Goal: Task Accomplishment & Management: Use online tool/utility

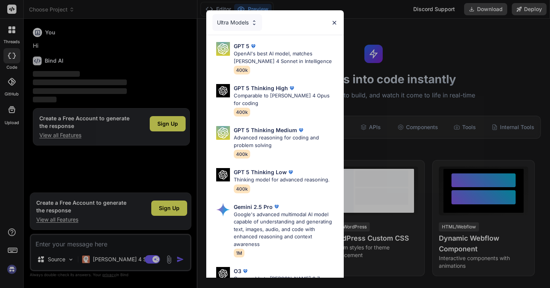
click at [337, 22] on img at bounding box center [334, 22] width 6 height 6
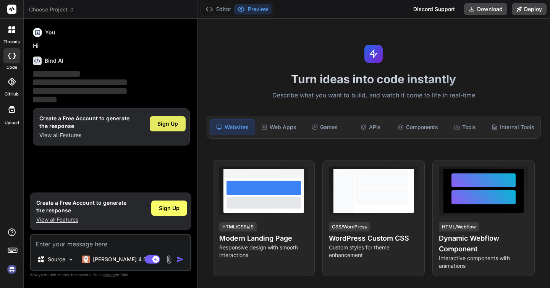
click at [173, 118] on div "Sign Up" at bounding box center [168, 123] width 36 height 15
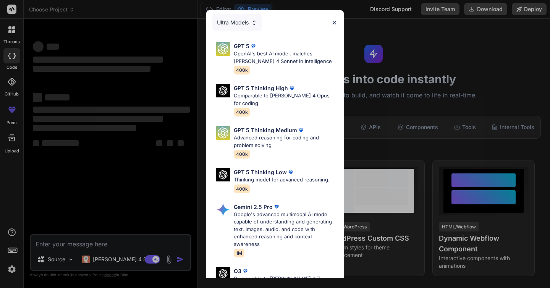
click at [335, 21] on img at bounding box center [334, 22] width 6 height 6
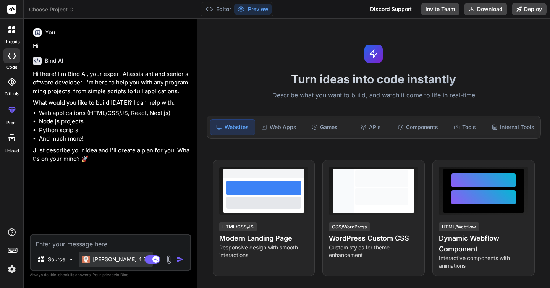
click at [117, 260] on p "[PERSON_NAME] 4 S.." at bounding box center [121, 260] width 57 height 8
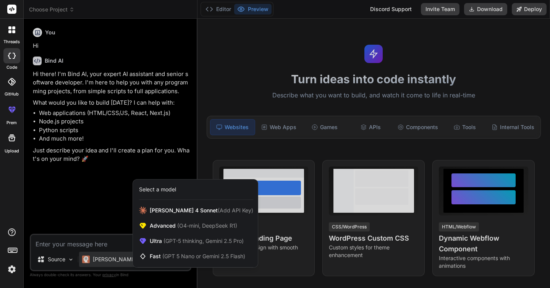
click at [108, 211] on div at bounding box center [275, 144] width 550 height 288
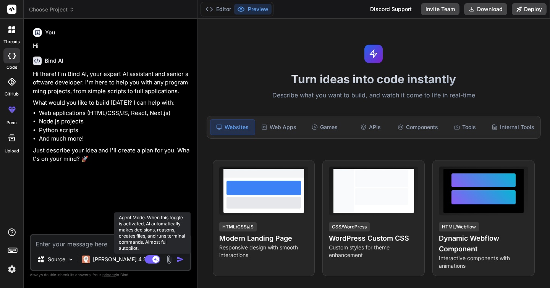
click at [151, 259] on rect at bounding box center [152, 259] width 15 height 8
click at [148, 259] on icon at bounding box center [149, 259] width 4 height 4
type textarea "x"
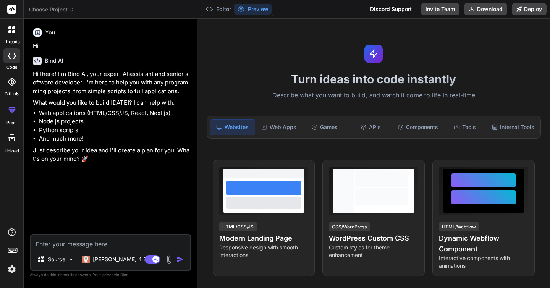
click at [96, 197] on div "You Hi Bind AI Hi there! I'm Bind AI, your expert AI assistant and senior softw…" at bounding box center [111, 129] width 160 height 209
click at [283, 125] on div "Web Apps" at bounding box center [279, 127] width 44 height 16
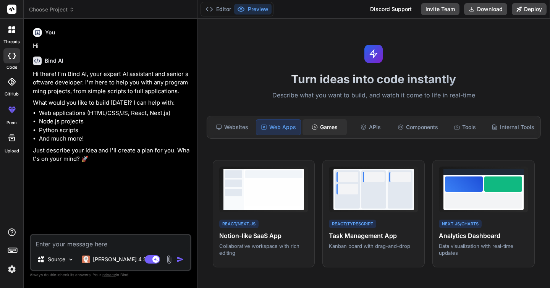
click at [335, 125] on div "Games" at bounding box center [325, 127] width 44 height 16
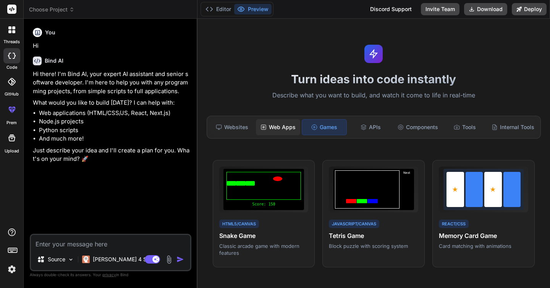
click at [282, 128] on div "Web Apps" at bounding box center [278, 127] width 44 height 16
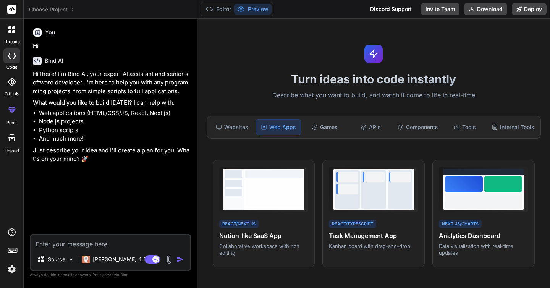
click at [104, 244] on textarea at bounding box center [110, 242] width 159 height 14
type textarea "I"
type textarea "x"
type textarea "I"
type textarea "x"
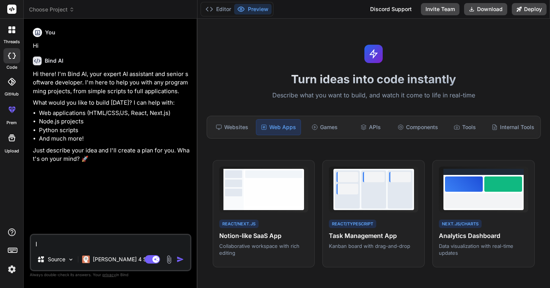
type textarea "I w"
type textarea "x"
type textarea "I wa"
type textarea "x"
type textarea "I wan"
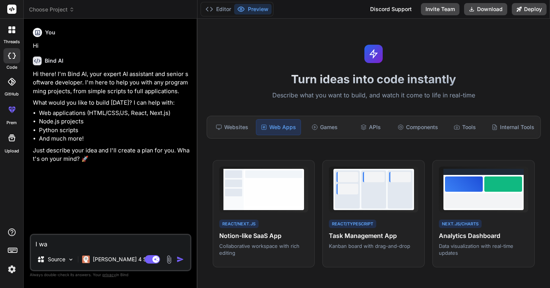
type textarea "x"
type textarea "I want"
type textarea "x"
type textarea "I want"
type textarea "x"
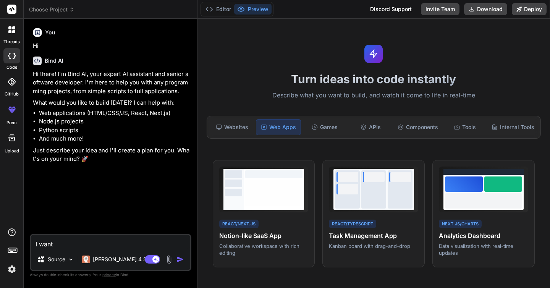
type textarea "I want t"
type textarea "x"
type textarea "I want to"
type textarea "x"
type textarea "I want to"
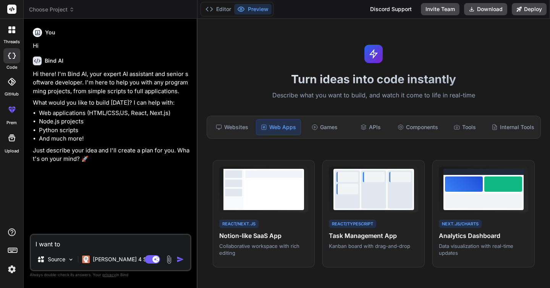
type textarea "x"
type textarea "I want to m"
type textarea "x"
type textarea "I want to ma"
type textarea "x"
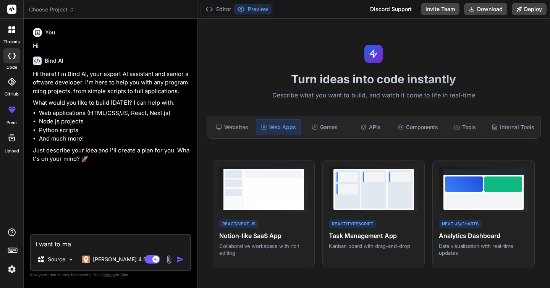
type textarea "I want to mak"
type textarea "x"
type textarea "I want to make"
type textarea "x"
type textarea "I want to make"
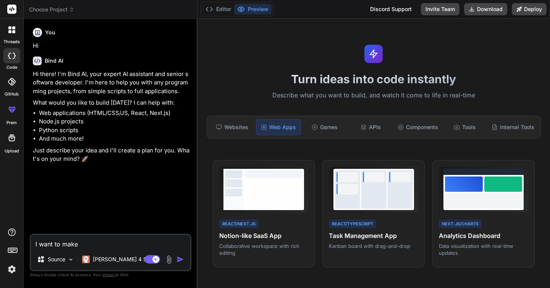
type textarea "x"
type textarea "I want to make a"
type textarea "x"
type textarea "I want to make an"
type textarea "x"
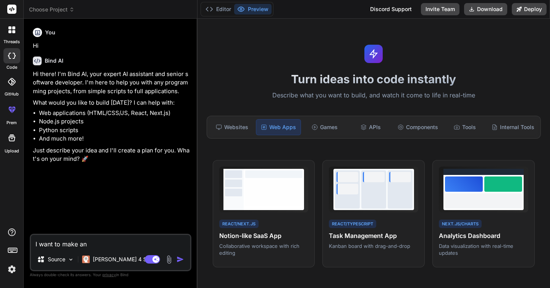
type textarea "I want to make an"
type textarea "x"
type textarea "I want to make an w"
type textarea "x"
type textarea "I want to make an we"
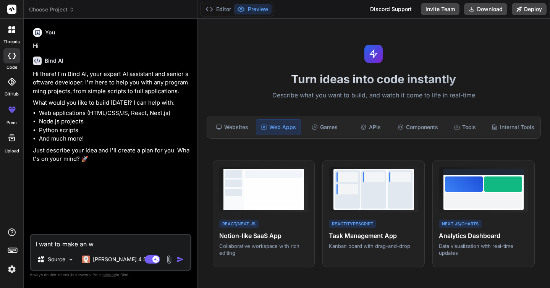
type textarea "x"
type textarea "I want to make an web"
type textarea "x"
type textarea "I want to make an web"
type textarea "x"
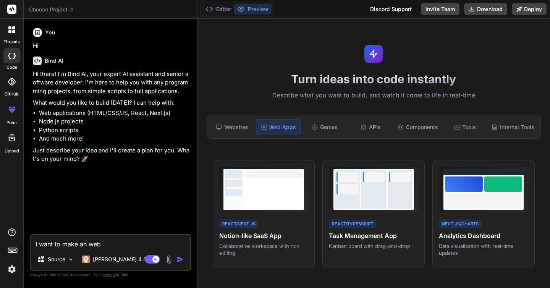
type textarea "I want to make an web b"
type textarea "x"
type textarea "I want to make an web ba"
type textarea "x"
type textarea "I want to make an web bas"
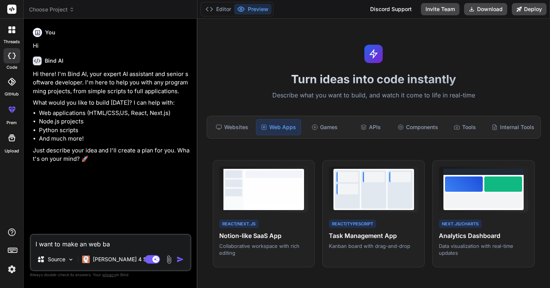
type textarea "x"
type textarea "I want to make an web base"
type textarea "x"
type textarea "I want to make an web based"
type textarea "x"
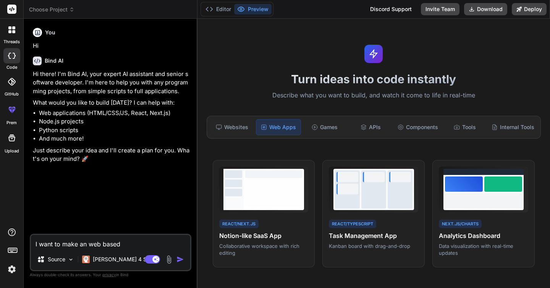
type textarea "I want to make an web based"
type textarea "x"
type textarea "I want to make an web based a"
type textarea "x"
type textarea "I want to make an web based ap"
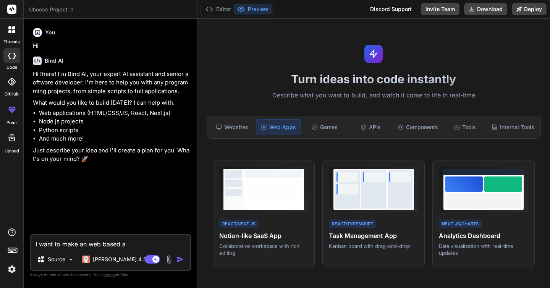
type textarea "x"
type textarea "I want to make an web based app"
type textarea "x"
type textarea "I want to make an web based app"
type textarea "x"
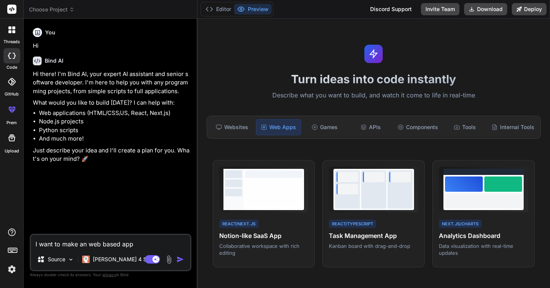
type textarea "I want to make an web based app t"
type textarea "x"
type textarea "I want to make an web based app th"
type textarea "x"
type textarea "I want to make an web based app tha"
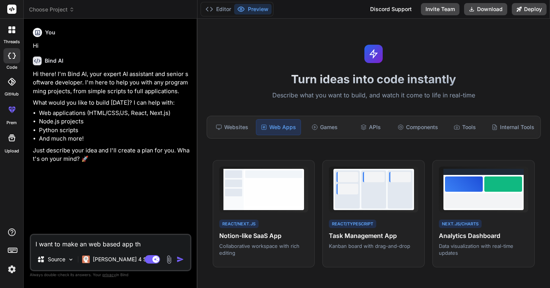
type textarea "x"
type textarea "I want to make an web based app that"
type textarea "x"
type textarea "I want to make an web based app that"
type textarea "x"
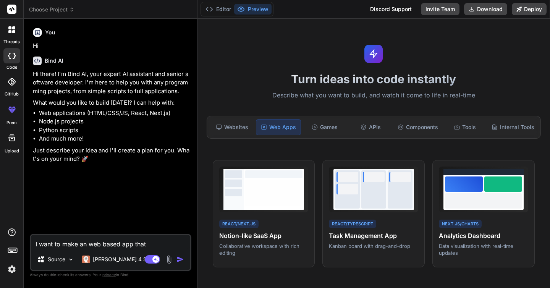
type textarea "I want to make an web based app that c"
type textarea "x"
type textarea "I want to make an web based app that ca"
type textarea "x"
type textarea "I want to make an web based app that can"
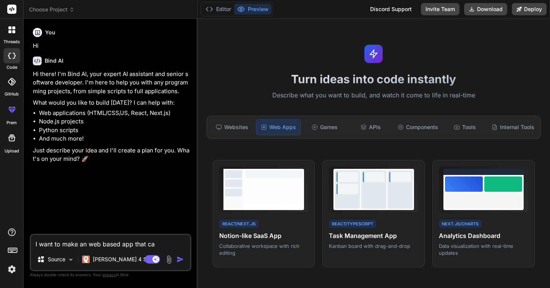
type textarea "x"
type textarea "I want to make an web based app that can"
type textarea "x"
type textarea "I want to make an web based app that can m"
type textarea "x"
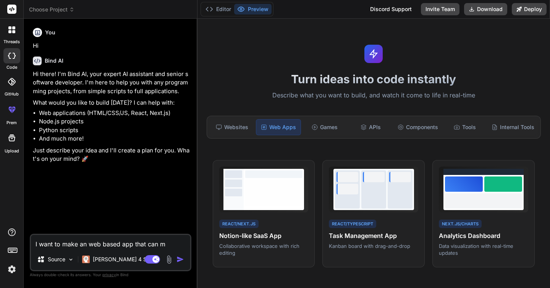
type textarea "I want to make an web based app that can mo"
type textarea "x"
type textarea "I want to make an web based app that can mon"
type textarea "x"
type textarea "I want to make an web based app that can moni"
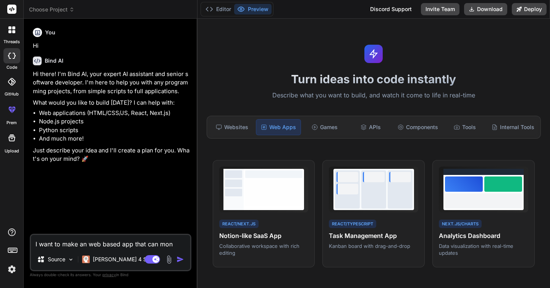
type textarea "x"
type textarea "I want to make an web based app that can monit"
type textarea "x"
type textarea "I want to make an web based app that can monito"
type textarea "x"
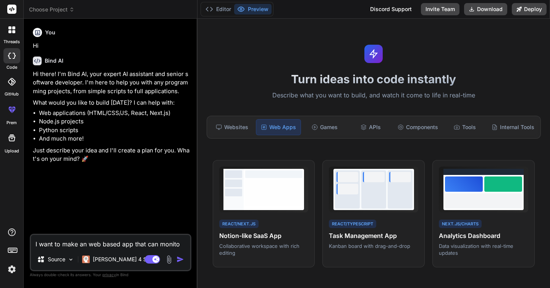
type textarea "I want to make an web based app that can monitor"
type textarea "x"
type textarea "I want to make an web based app that can monitor"
type textarea "x"
type textarea "I want to make an web based app that can monitor m"
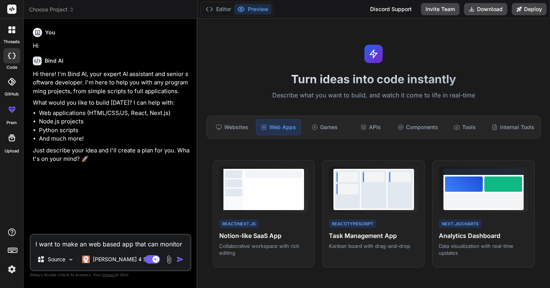
type textarea "x"
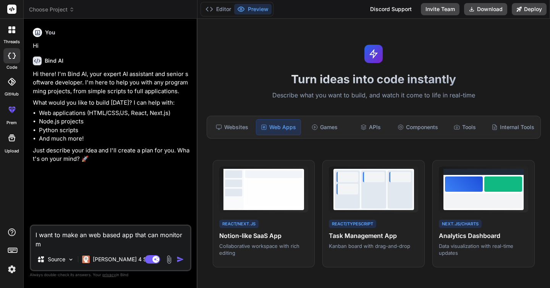
type textarea "I want to make an web based app that can monitor"
type textarea "x"
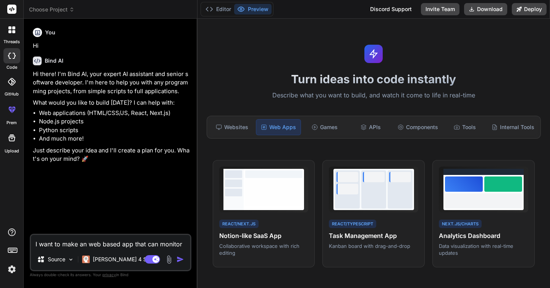
type textarea "I want to make an web based app that can monitor u"
type textarea "x"
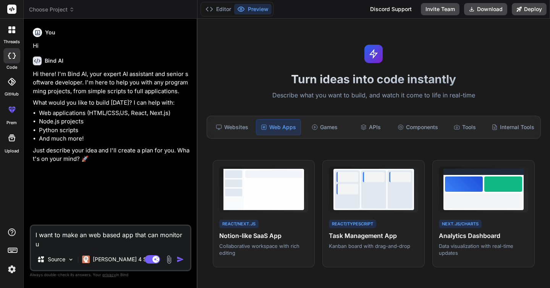
type textarea "I want to make an web based app that can monitor us"
type textarea "x"
type textarea "I want to make an web based app that can monitor use"
type textarea "x"
type textarea "I want to make an web based app that can monitor user"
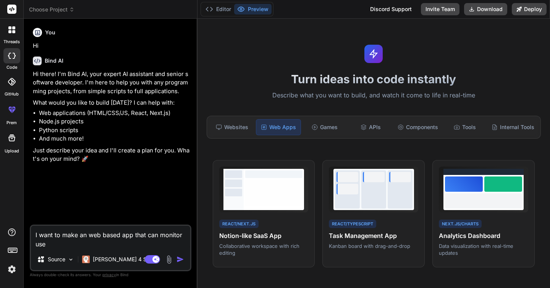
type textarea "x"
type textarea "I want to make an web based app that can monitor user"
type textarea "x"
type textarea "I want to make an web based app that can monitor user a"
type textarea "x"
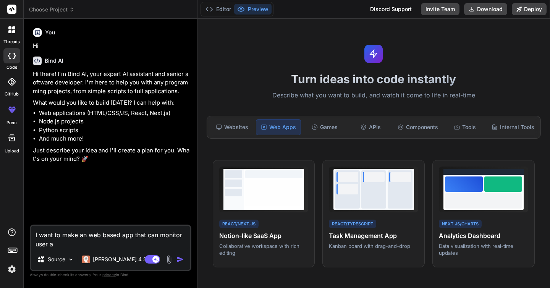
type textarea "I want to make an web based app that can monitor user an"
type textarea "x"
type textarea "I want to make an web based app that can monitor user and"
type textarea "x"
type textarea "I want to make an web based app that can monitor user and"
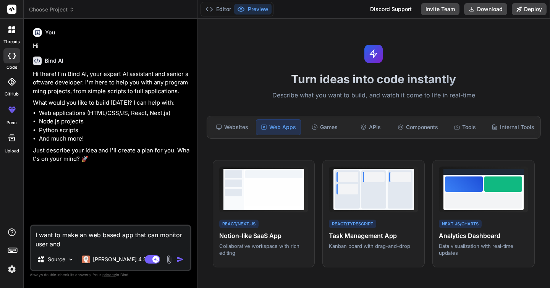
type textarea "x"
type textarea "I want to make an web based app that can monitor user and t"
type textarea "x"
type textarea "I want to make an web based app that can monitor user and th"
type textarea "x"
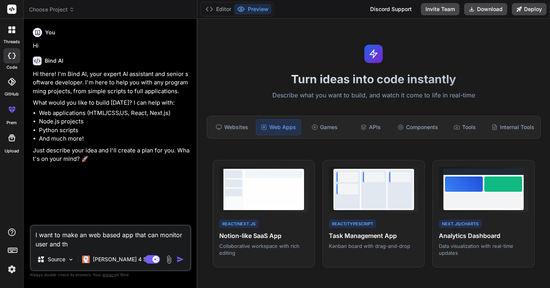
type textarea "I want to make an web based app that can monitor user and the"
type textarea "x"
type textarea "I want to make an web based app that can monitor user and thei"
type textarea "x"
type textarea "I want to make an web based app that can monitor user and their"
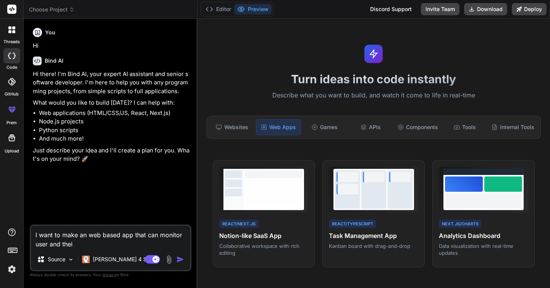
type textarea "x"
type textarea "I want to make an web based app that can monitor user and their"
type textarea "x"
type textarea "I want to make an web based app that can monitor user and their s"
type textarea "x"
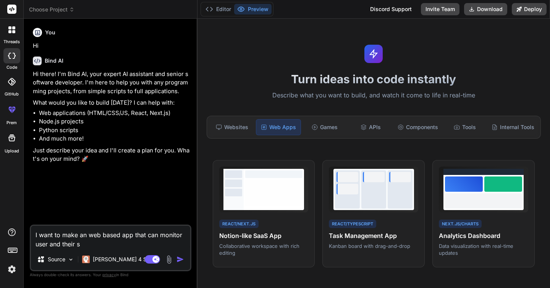
type textarea "I want to make an web based app that can monitor user and their su"
type textarea "x"
type textarea "I want to make an web based app that can monitor user and their sub"
type textarea "x"
type textarea "I want to make an web based app that can monitor user and their subs"
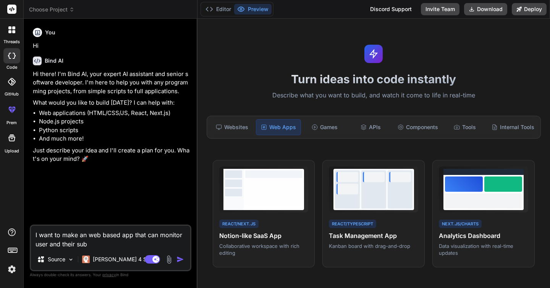
type textarea "x"
type textarea "I want to make an web based app that can monitor user and their subsc"
type textarea "x"
type textarea "I want to make an web based app that can monitor user and their subscr"
type textarea "x"
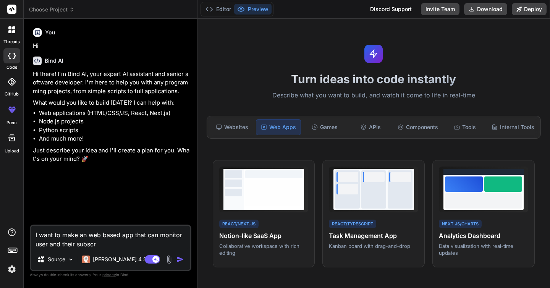
type textarea "I want to make an web based app that can monitor user and their subscri"
type textarea "x"
type textarea "I want to make an web based app that can monitor user and their subscrip"
type textarea "x"
type textarea "I want to make an web based app that can monitor user and their subscript"
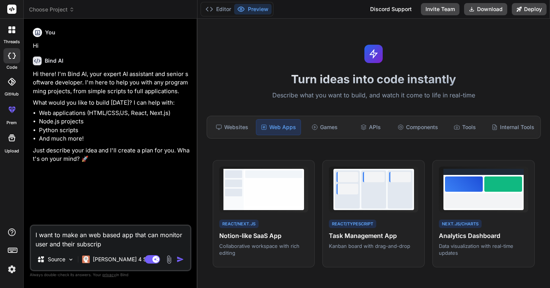
type textarea "x"
type textarea "I want to make an web based app that can monitor user and their subscripti"
type textarea "x"
type textarea "I want to make an web based app that can monitor user and their subscriptio"
type textarea "x"
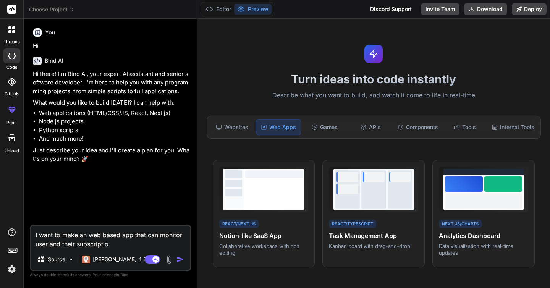
type textarea "I want to make an web based app that can monitor user and their subscription"
type textarea "x"
type textarea "I want to make an web based app that can monitor user and their subscription."
type textarea "x"
type textarea "I want to make an web based app that can monitor user and their subscription."
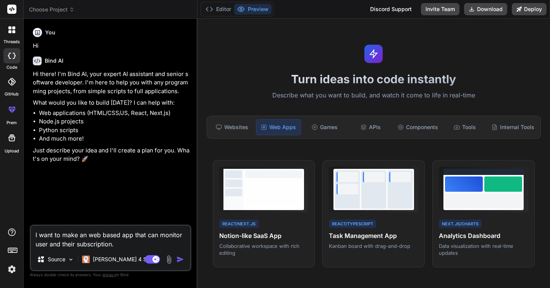
type textarea "x"
type textarea "I want to make an web based app that can monitor user and their subscription. a"
type textarea "x"
type textarea "I want to make an web based app that can monitor user and their subscription. al"
type textarea "x"
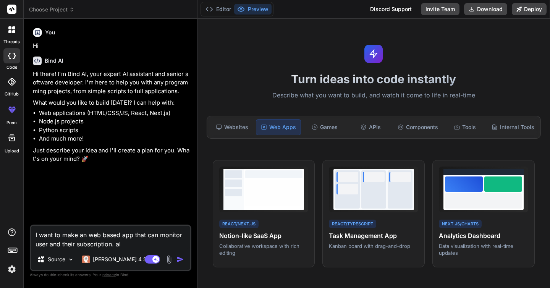
type textarea "I want to make an web based app that can monitor user and their subscription. a…"
type textarea "x"
type textarea "I want to make an web based app that can monitor user and their subscription. a…"
type textarea "x"
type textarea "I want to make an web based app that can monitor user and their subscription. a…"
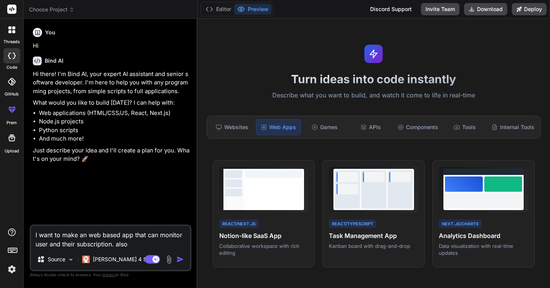
type textarea "x"
type textarea "I want to make an web based app that can monitor user and their subscription. a…"
type textarea "x"
type textarea "I want to make an web based app that can monitor user and their subscription. a…"
type textarea "x"
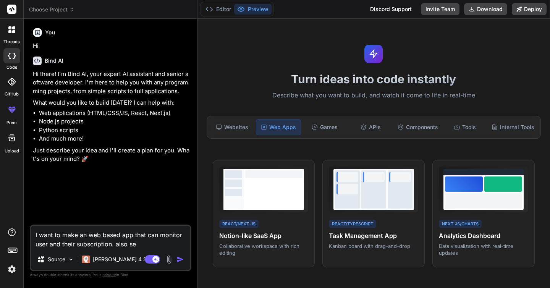
type textarea "I want to make an web based app that can monitor user and their subscription. a…"
type textarea "x"
type textarea "I want to make an web based app that can monitor user and their subscription. a…"
type textarea "x"
type textarea "I want to make an web based app that can monitor user and their subscription. a…"
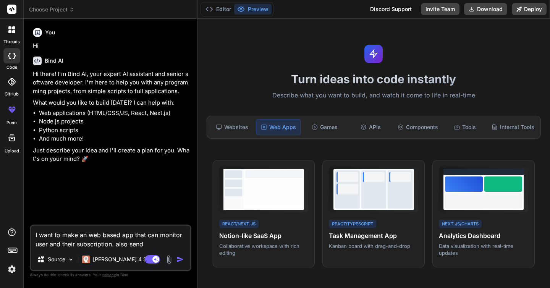
type textarea "x"
type textarea "I want to make an web based app that can monitor user and their subscription. a…"
type textarea "x"
type textarea "I want to make an web based app that can monitor user and their subscription. a…"
type textarea "x"
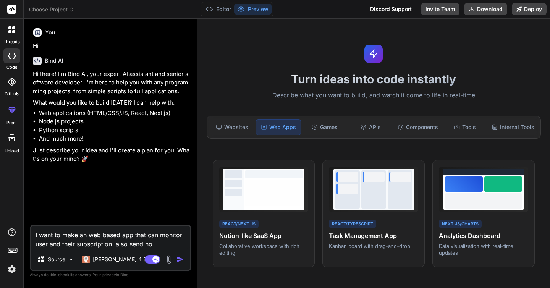
type textarea "I want to make an web based app that can monitor user and their subscription. a…"
type textarea "x"
type textarea "I want to make an web based app that can monitor user and their subscription. a…"
type textarea "x"
type textarea "I want to make an web based app that can monitor user and their subscription. a…"
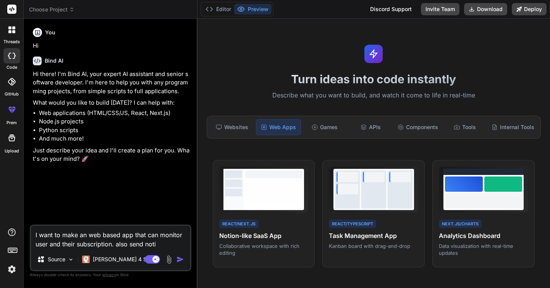
type textarea "x"
type textarea "I want to make an web based app that can monitor user and their subscription. a…"
type textarea "x"
type textarea "I want to make an web based app that can monitor user and their subscription. a…"
type textarea "x"
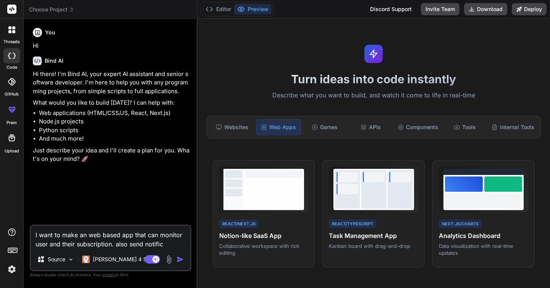
type textarea "I want to make an web based app that can monitor user and their subscription. a…"
type textarea "x"
type textarea "I want to make an web based app that can monitor user and their subscription. a…"
type textarea "x"
type textarea "I want to make an web based app that can monitor user and their subscription. a…"
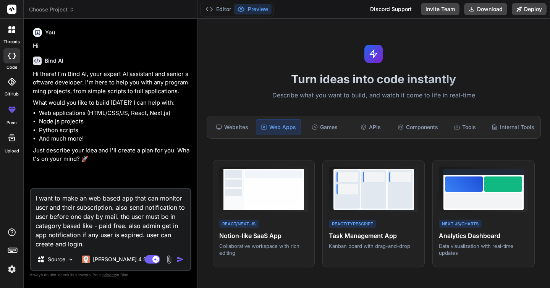
click at [180, 263] on div "Agent Mode. When this toggle is activated, AI automatically makes decisions, re…" at bounding box center [165, 259] width 44 height 9
click at [180, 259] on img "button" at bounding box center [180, 260] width 8 height 8
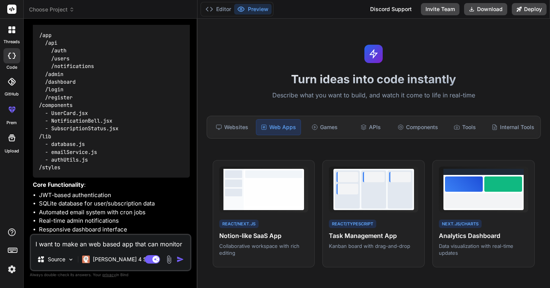
scroll to position [367, 0]
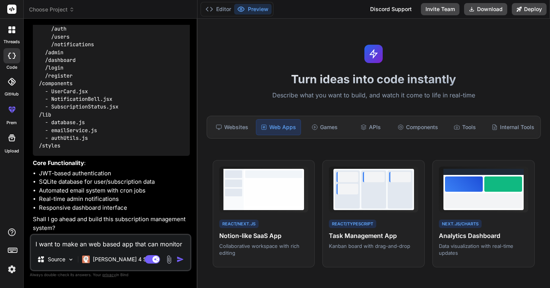
click at [100, 238] on textarea "I want to make an web based app that can monitor user and their subscription. a…" at bounding box center [110, 242] width 159 height 14
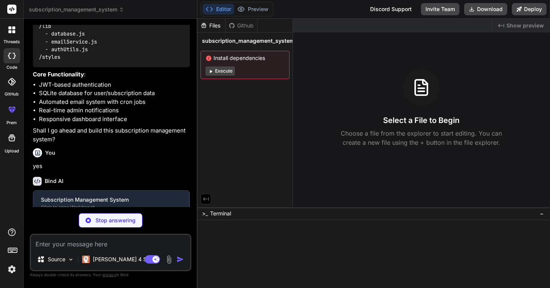
scroll to position [446, 0]
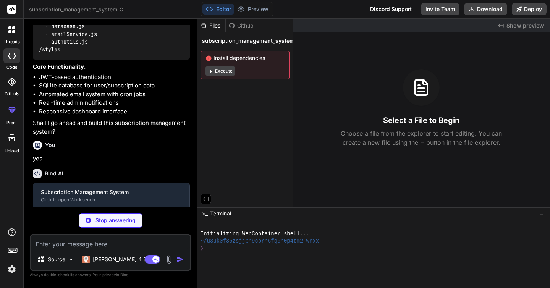
click at [220, 72] on button "Execute" at bounding box center [220, 70] width 29 height 9
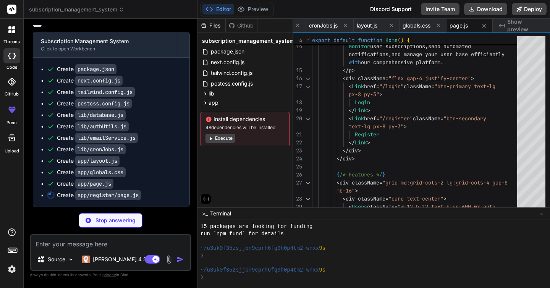
scroll to position [614, 0]
click at [255, 9] on button "Preview" at bounding box center [252, 9] width 37 height 11
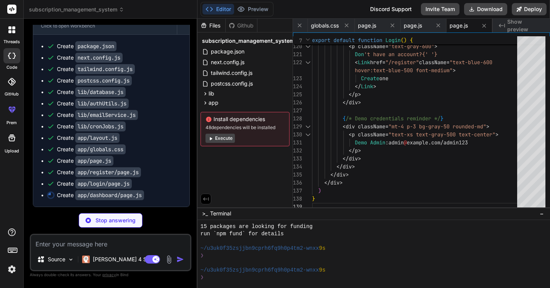
scroll to position [80, 0]
click at [215, 141] on button "Execute" at bounding box center [220, 138] width 29 height 9
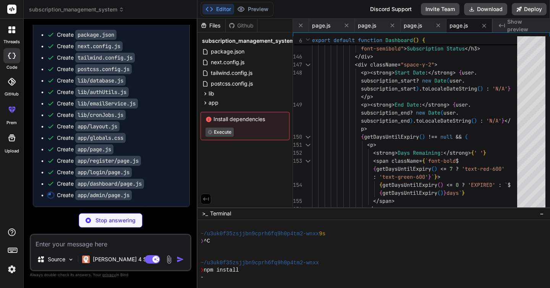
scroll to position [648, 0]
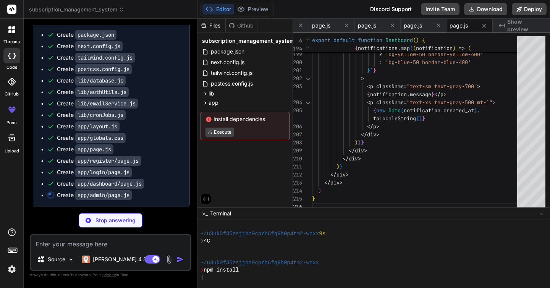
click at [518, 27] on span "Show preview" at bounding box center [525, 25] width 37 height 15
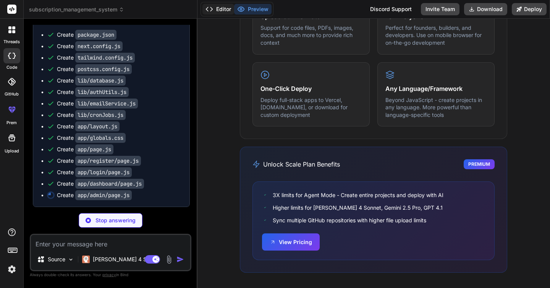
click at [224, 8] on button "Editor" at bounding box center [218, 9] width 32 height 11
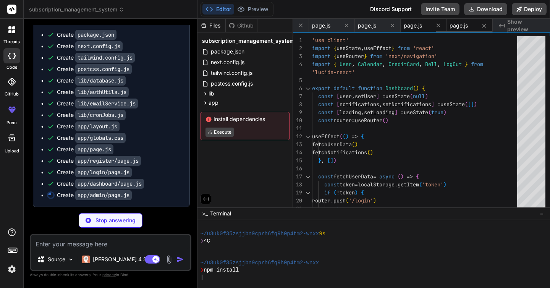
click at [413, 19] on div "page.js" at bounding box center [424, 26] width 46 height 14
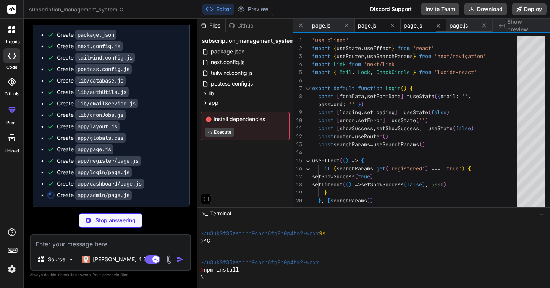
click at [372, 24] on span "page.js" at bounding box center [367, 26] width 18 height 8
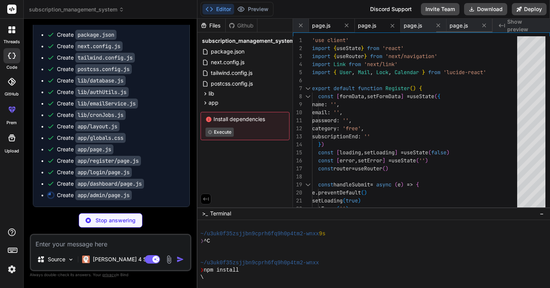
click at [322, 24] on span "page.js" at bounding box center [321, 26] width 18 height 8
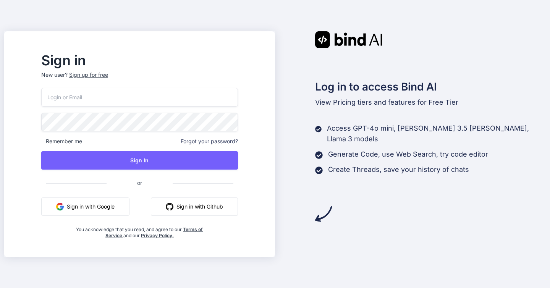
click at [108, 71] on div "Sign up for free" at bounding box center [88, 75] width 39 height 8
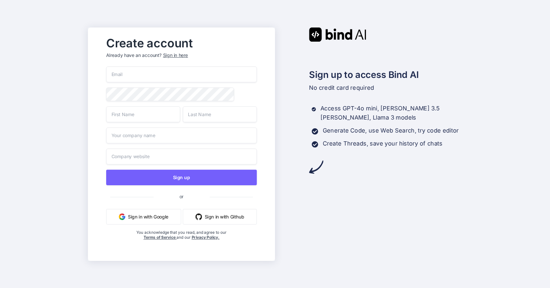
click at [136, 73] on input "email" at bounding box center [181, 74] width 151 height 16
paste input "[EMAIL_ADDRESS][DOMAIN_NAME]"
type input "[EMAIL_ADDRESS][DOMAIN_NAME]"
click at [162, 123] on div "yolemag831@ekuali.com Sign up or Sign in with Google Sign in with Github You ac…" at bounding box center [181, 160] width 151 height 189
click at [161, 114] on input "text" at bounding box center [143, 114] width 74 height 16
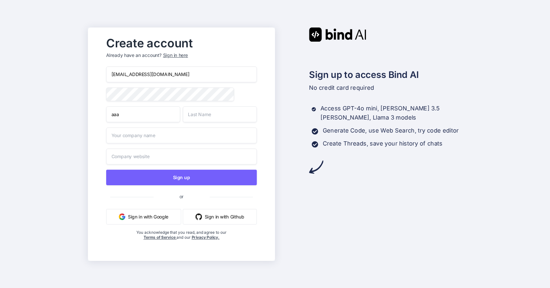
type input "aaa"
click at [196, 114] on input "text" at bounding box center [220, 114] width 74 height 16
type input "aaaa"
click at [187, 137] on input "text" at bounding box center [181, 135] width 151 height 16
type input "ZipTechBD"
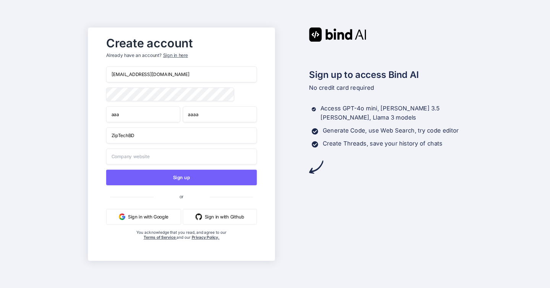
type input "ZipTechBD"
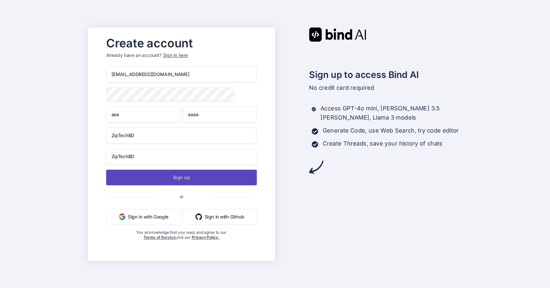
click at [176, 176] on button "Sign up" at bounding box center [181, 178] width 151 height 16
click at [190, 180] on button "Sign up" at bounding box center [181, 178] width 151 height 16
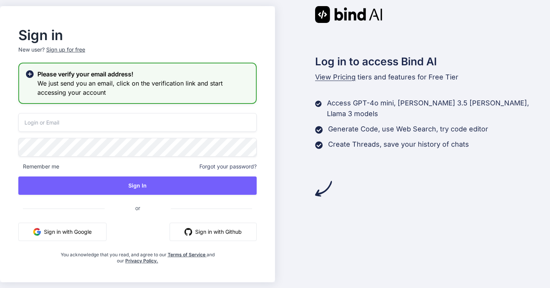
type input "yolemag831@ekuali.com"
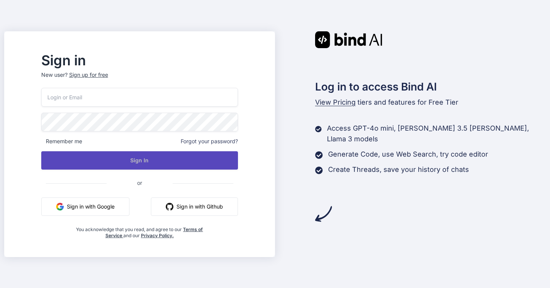
type input "[EMAIL_ADDRESS][DOMAIN_NAME]"
click at [177, 162] on button "Sign In" at bounding box center [139, 160] width 197 height 18
click at [189, 160] on button "Sign In" at bounding box center [139, 160] width 197 height 18
